Goal: Use online tool/utility

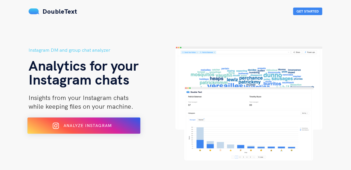
click at [118, 124] on div "Analyze Instagram" at bounding box center [84, 125] width 92 height 9
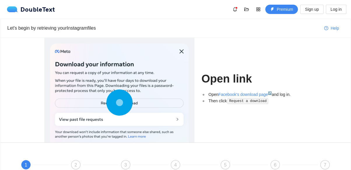
scroll to position [10, 0]
